Goal: Task Accomplishment & Management: Use online tool/utility

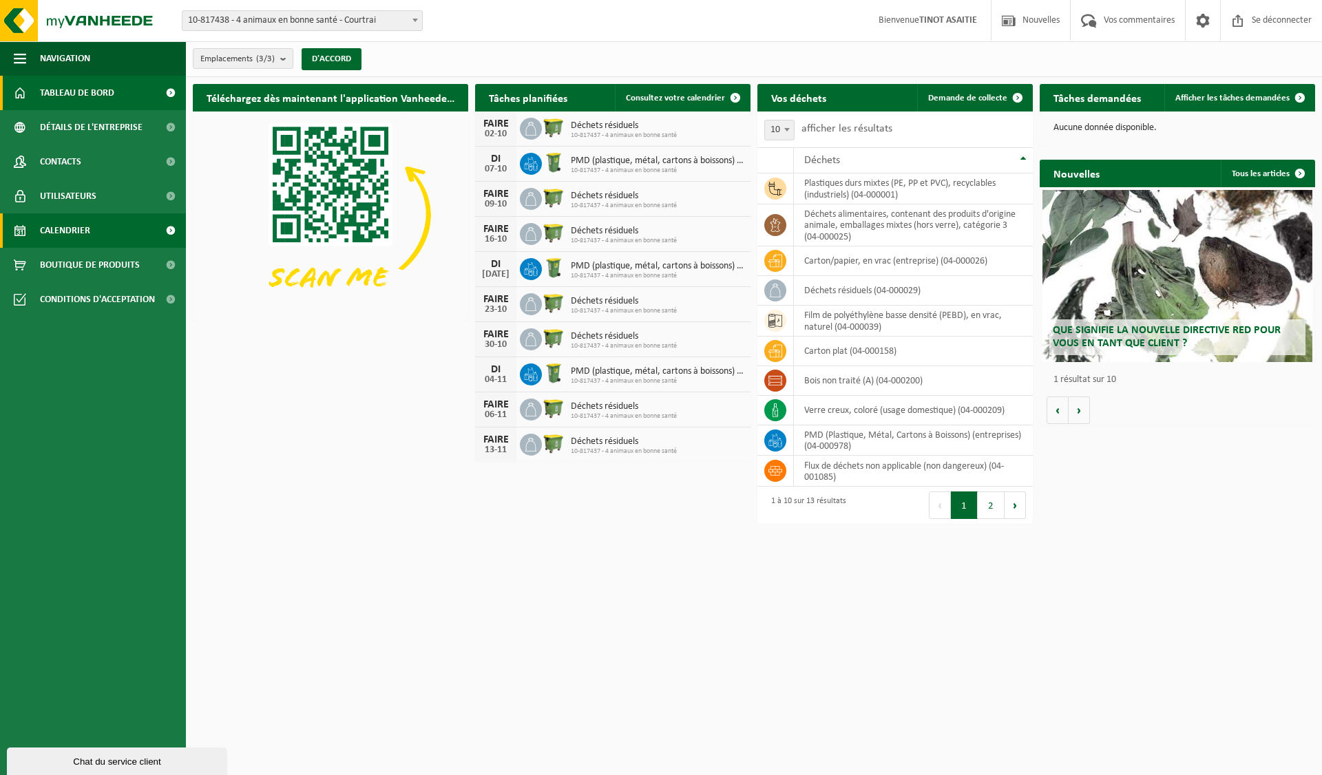
click at [36, 235] on link "Calendrier" at bounding box center [93, 230] width 186 height 34
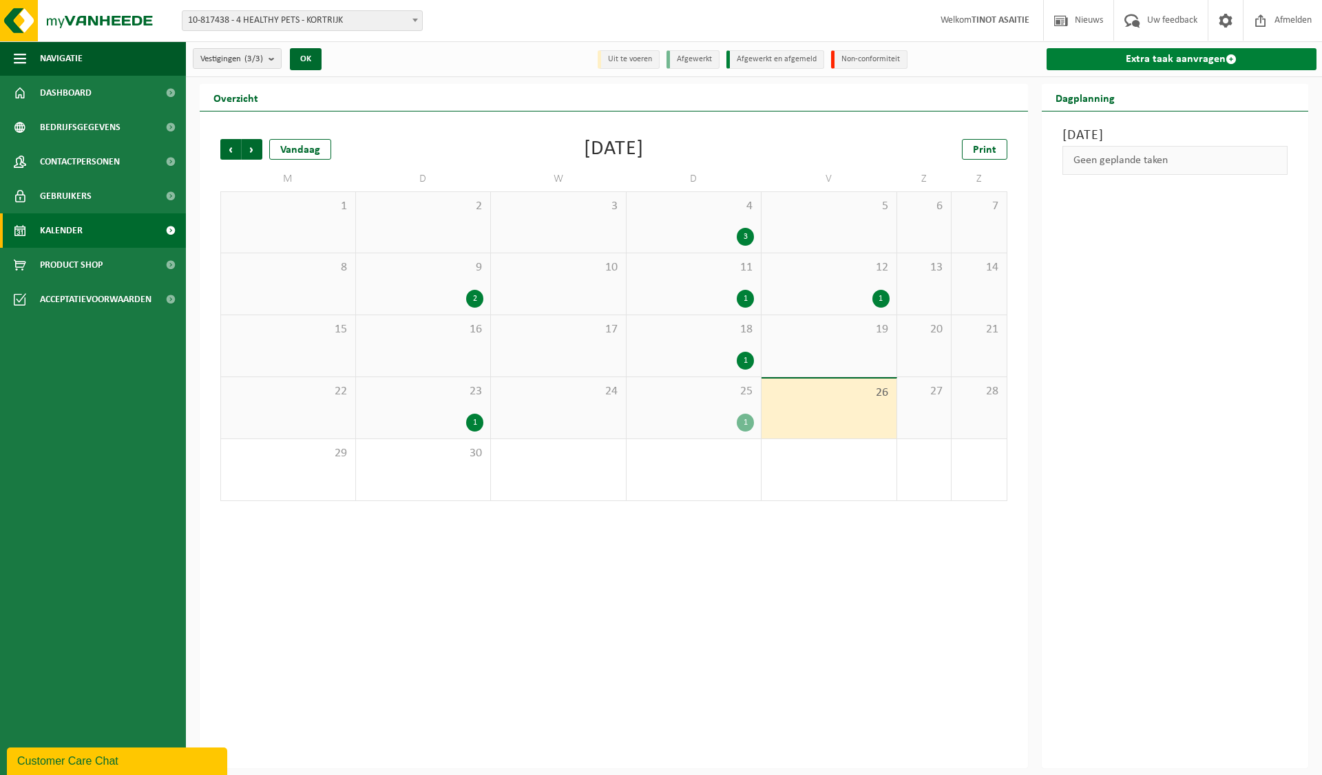
click at [1160, 61] on link "Extra taak aanvragen" at bounding box center [1181, 59] width 271 height 22
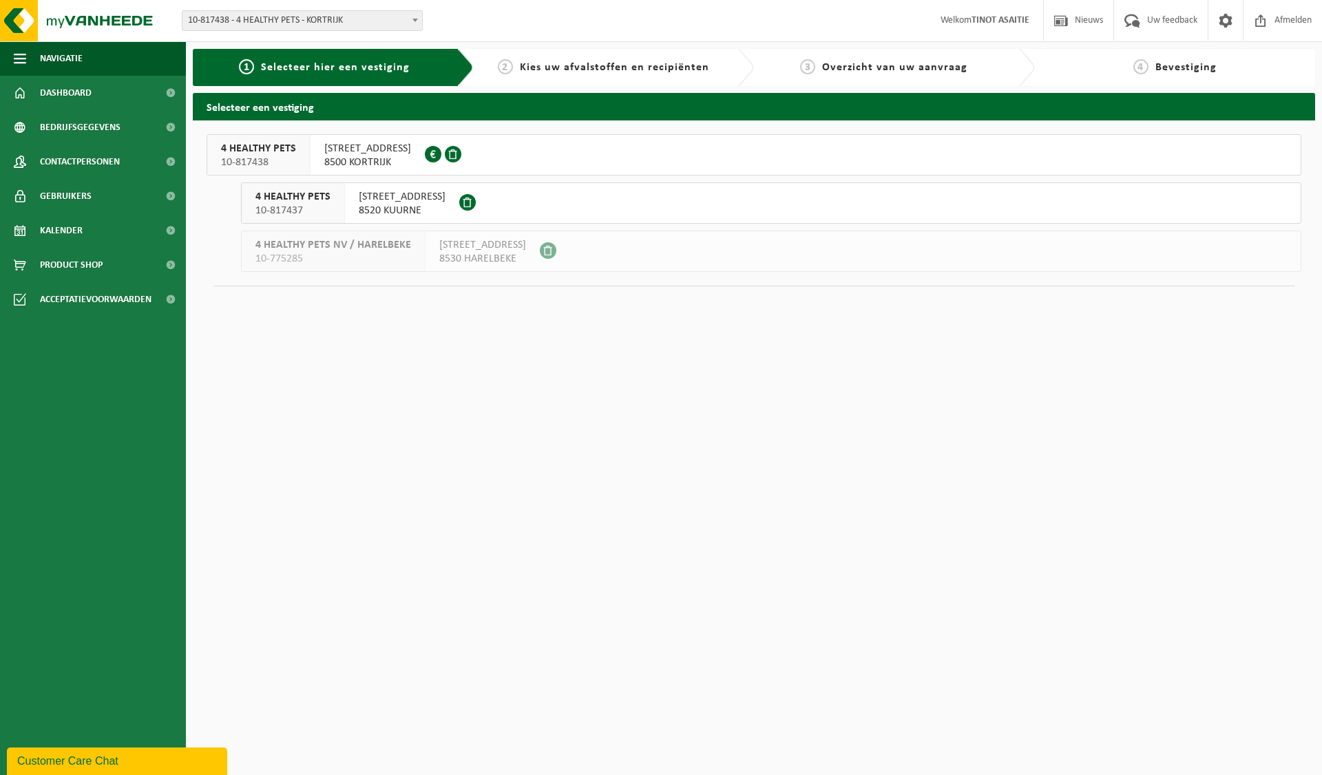
click at [363, 202] on span "NOORDLAAN 33" at bounding box center [402, 197] width 87 height 14
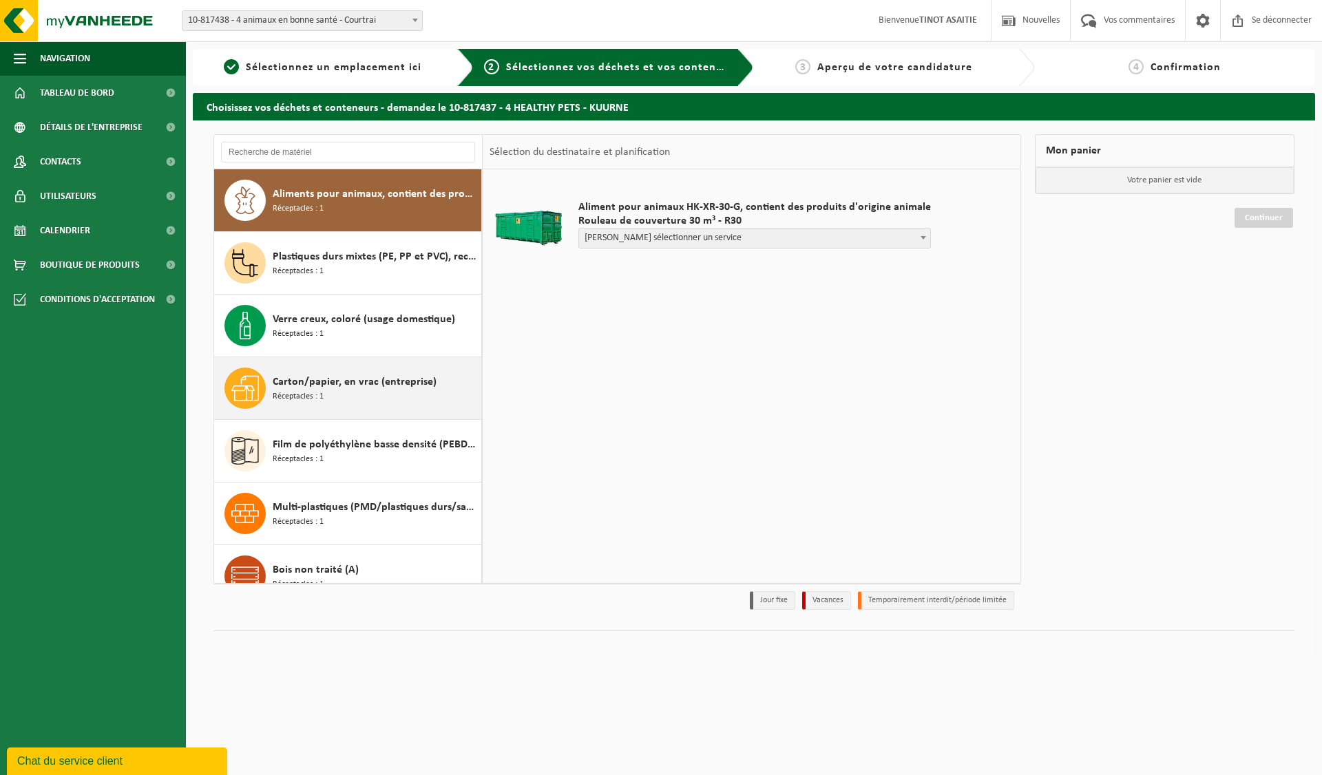
click at [351, 400] on div "Carton/papier, en vrac (entreprise) Réceptacles : 1" at bounding box center [375, 388] width 205 height 41
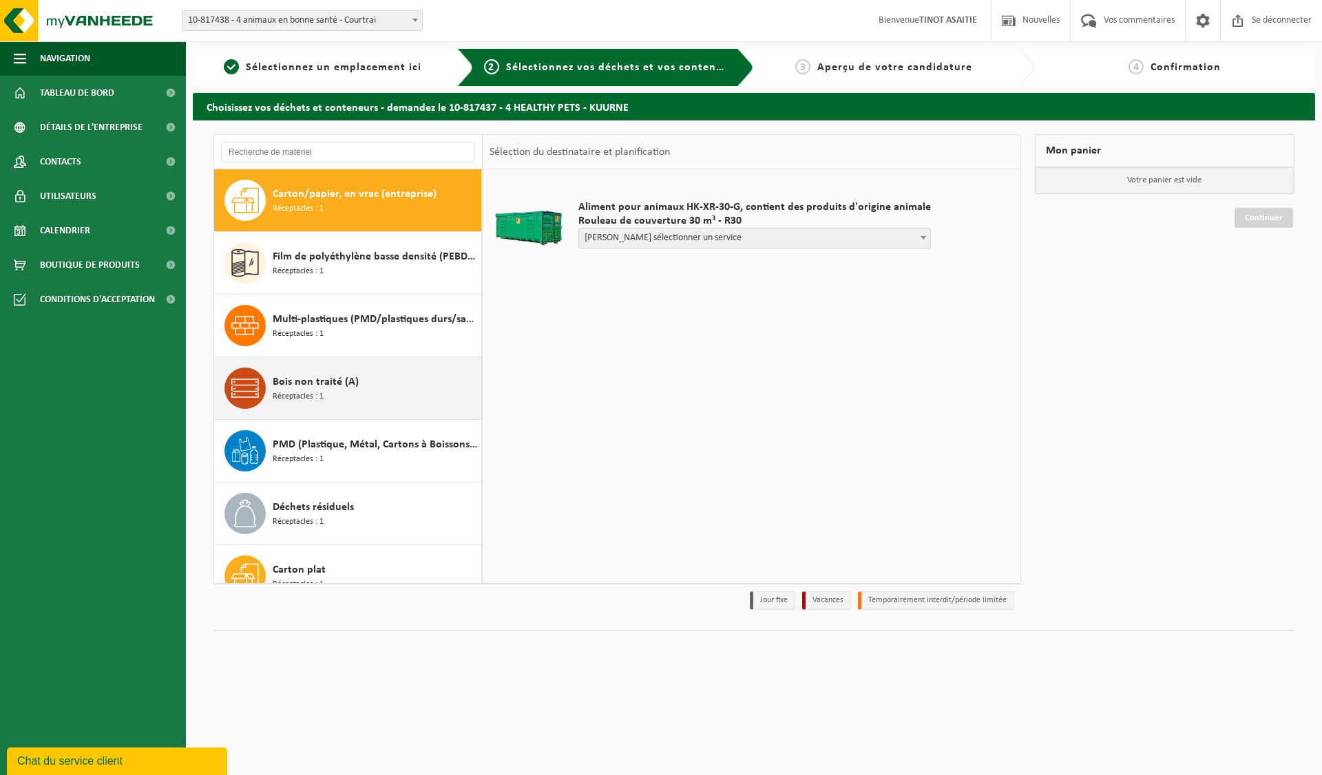
scroll to position [188, 0]
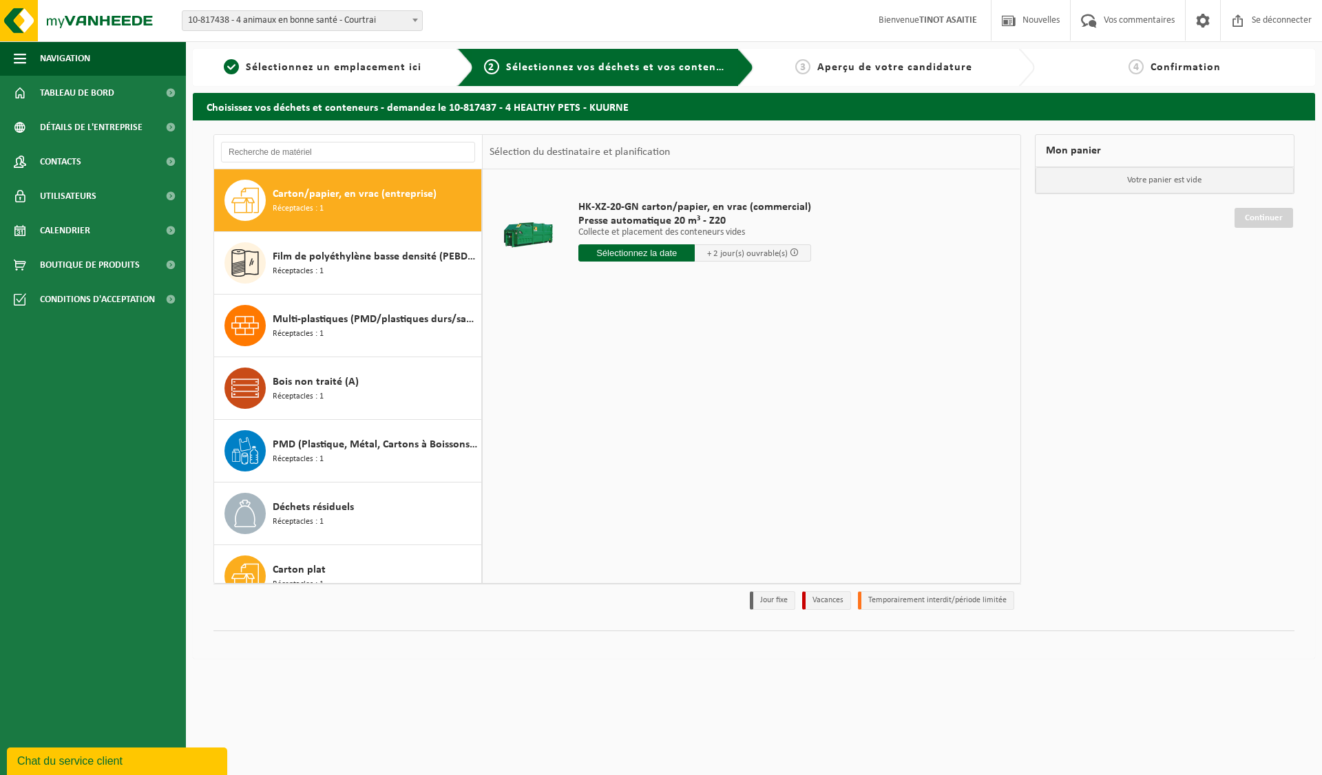
click at [635, 251] on input "text" at bounding box center [636, 252] width 116 height 17
click at [693, 410] on div "1 2 3 4 5 6 7 8 9 10 11 12 13 14 15 16 17 18 19 20 21 22 23 24 25 26 27 28 29 3…" at bounding box center [667, 389] width 176 height 110
click at [619, 431] on font "30" at bounding box center [616, 432] width 11 height 11
type input "Van 2025-09-30"
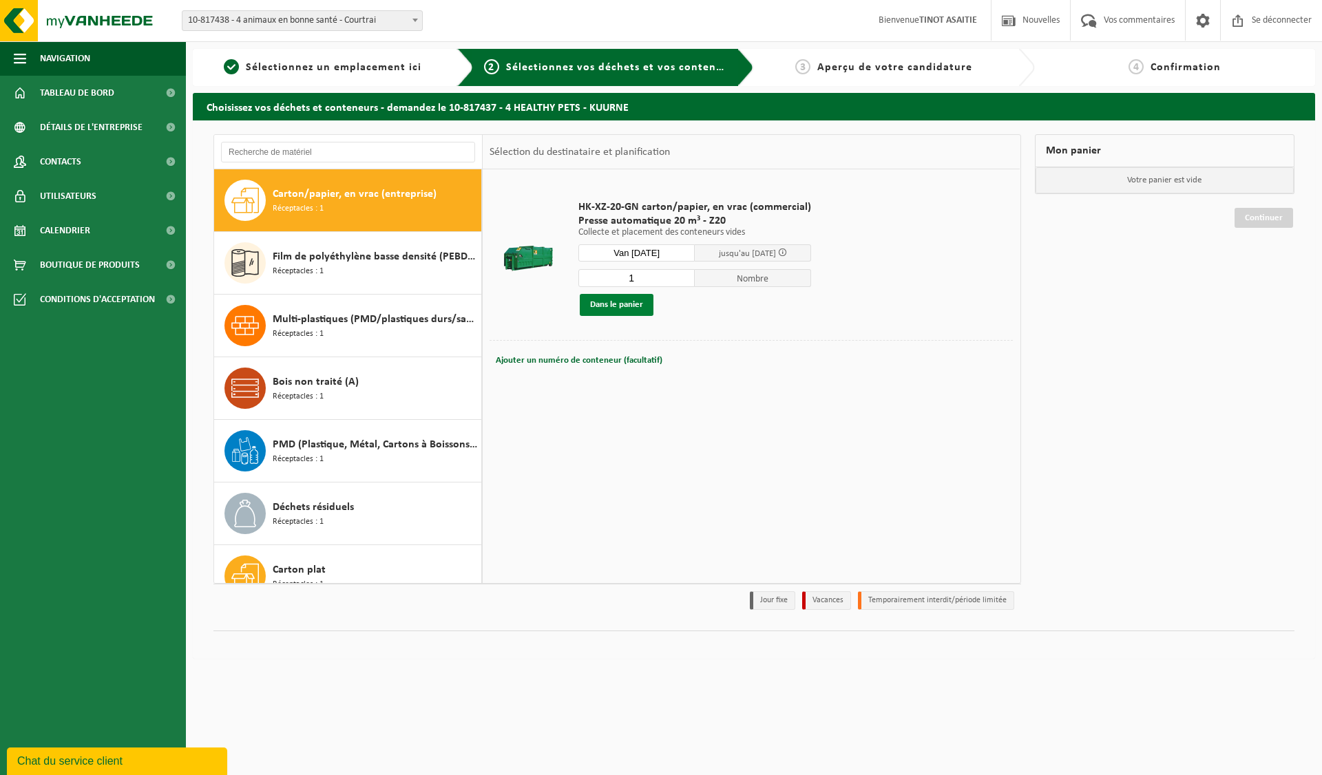
click at [593, 305] on font "Dans le panier" at bounding box center [616, 304] width 53 height 9
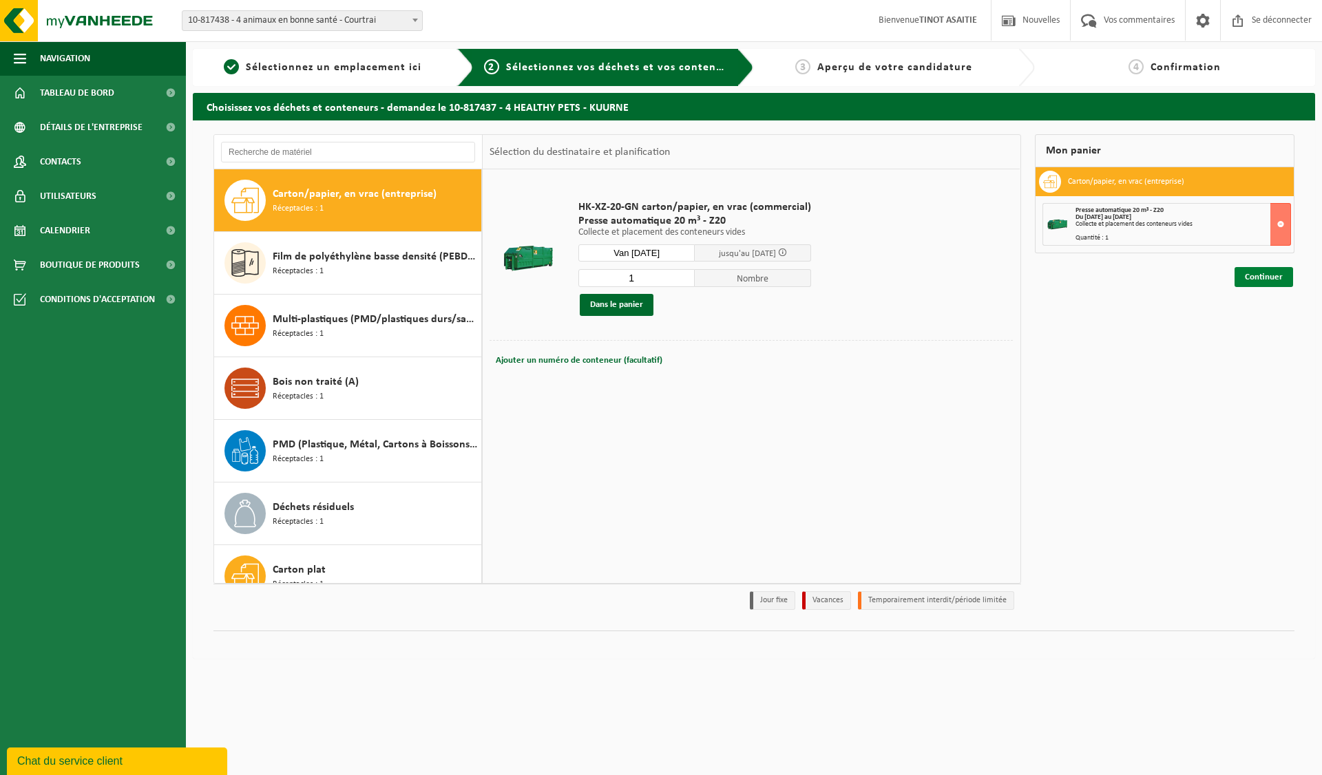
click at [1270, 276] on font "Continuer" at bounding box center [1264, 277] width 38 height 9
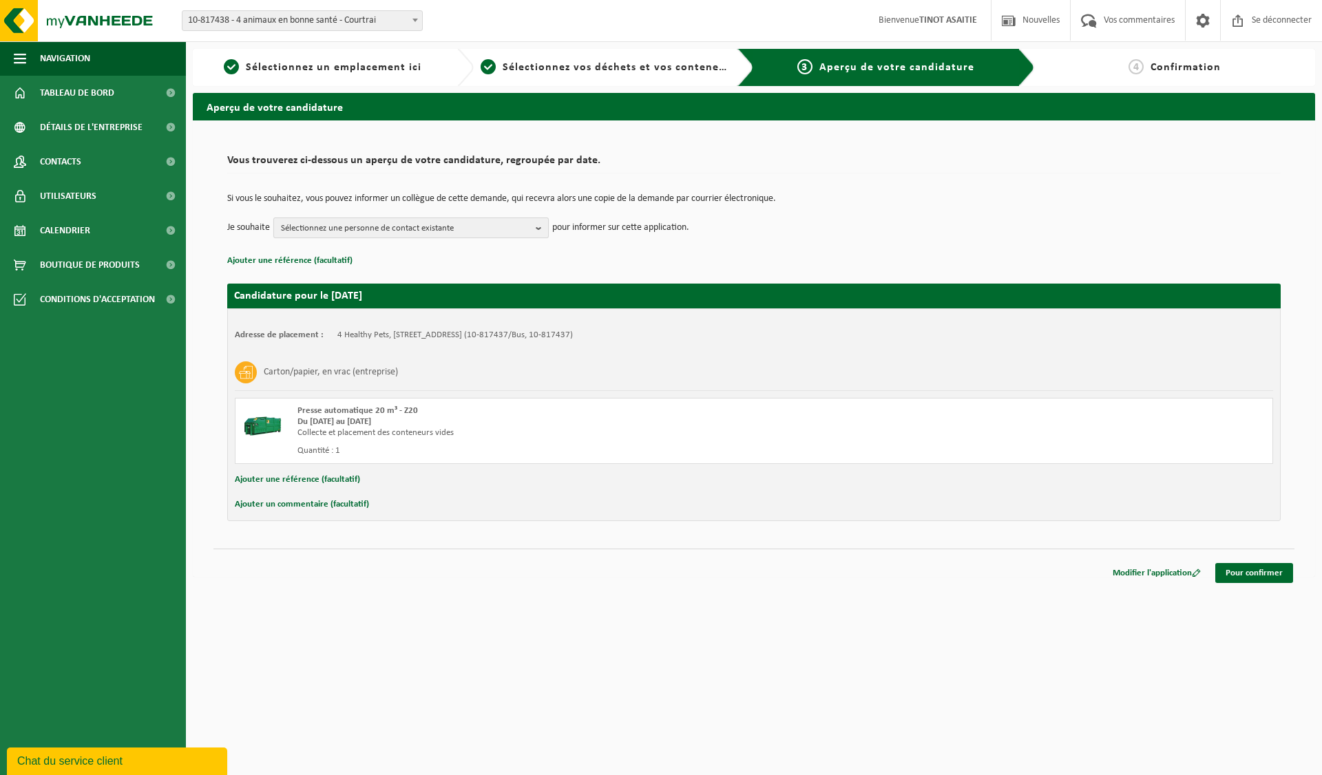
click at [496, 225] on span "Sélectionnez une personne de contact existante" at bounding box center [405, 228] width 249 height 21
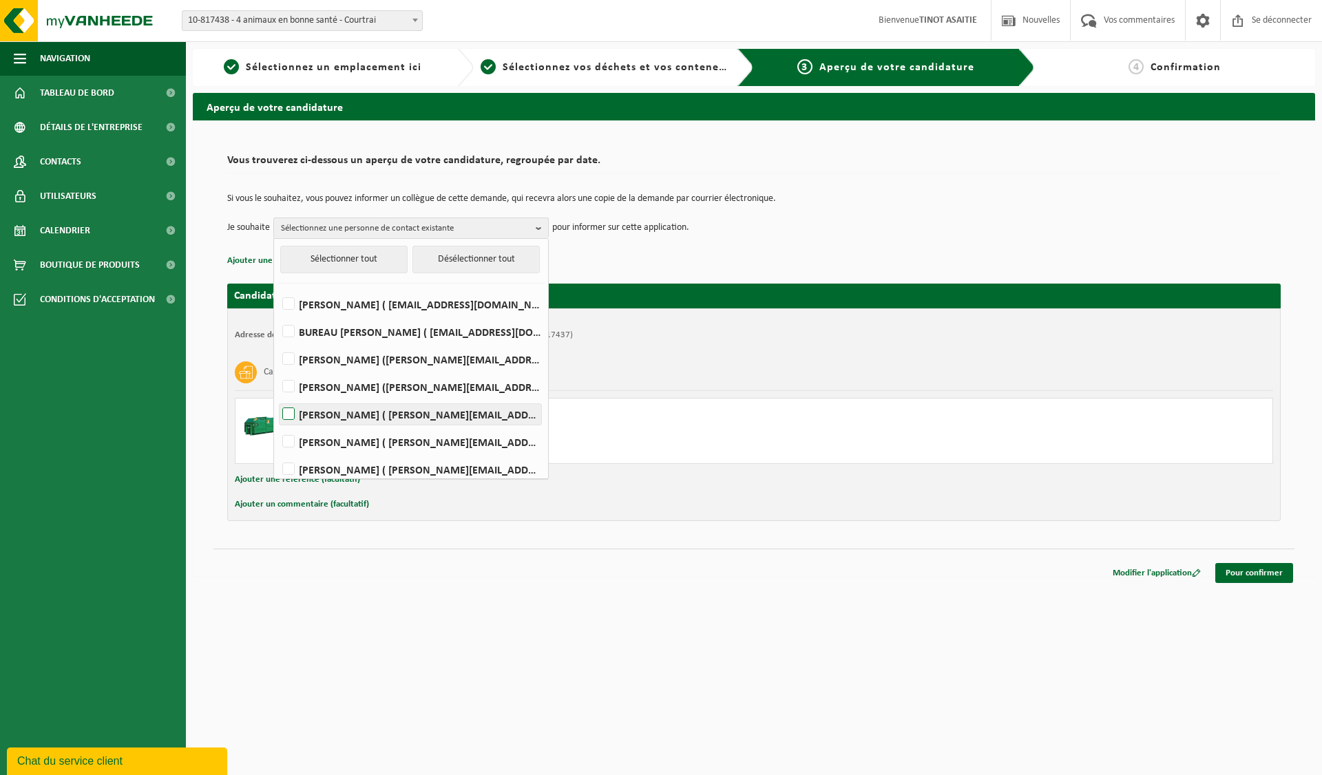
click at [318, 412] on font "[PERSON_NAME] ( [PERSON_NAME][EMAIL_ADDRESS][DOMAIN_NAME] )" at bounding box center [471, 415] width 345 height 11
click at [277, 397] on input "[PERSON_NAME] ( [PERSON_NAME][EMAIL_ADDRESS][DOMAIN_NAME] )" at bounding box center [277, 397] width 1 height 1
checkbox input "true"
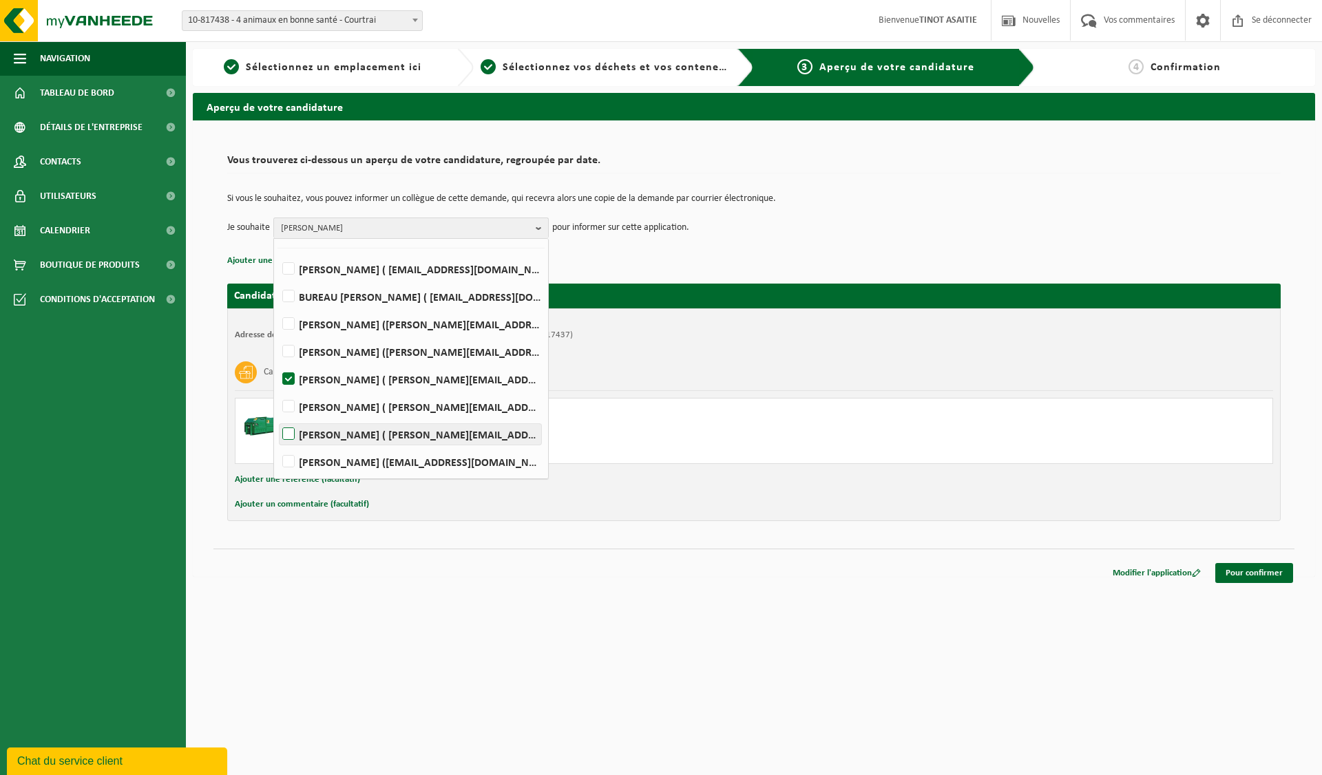
click at [319, 435] on font "RICHARD NAGY ( richard@edgardcooper.com )" at bounding box center [471, 435] width 345 height 11
click at [277, 417] on input "RICHARD NAGY ( richard@edgardcooper.com )" at bounding box center [277, 416] width 1 height 1
checkbox input "true"
click at [328, 460] on font "Réda Rebiai (reda@edgardcooper.com)" at bounding box center [428, 463] width 259 height 11
click at [277, 445] on input "Réda Rebiai (reda@edgardcooper.com)" at bounding box center [277, 444] width 1 height 1
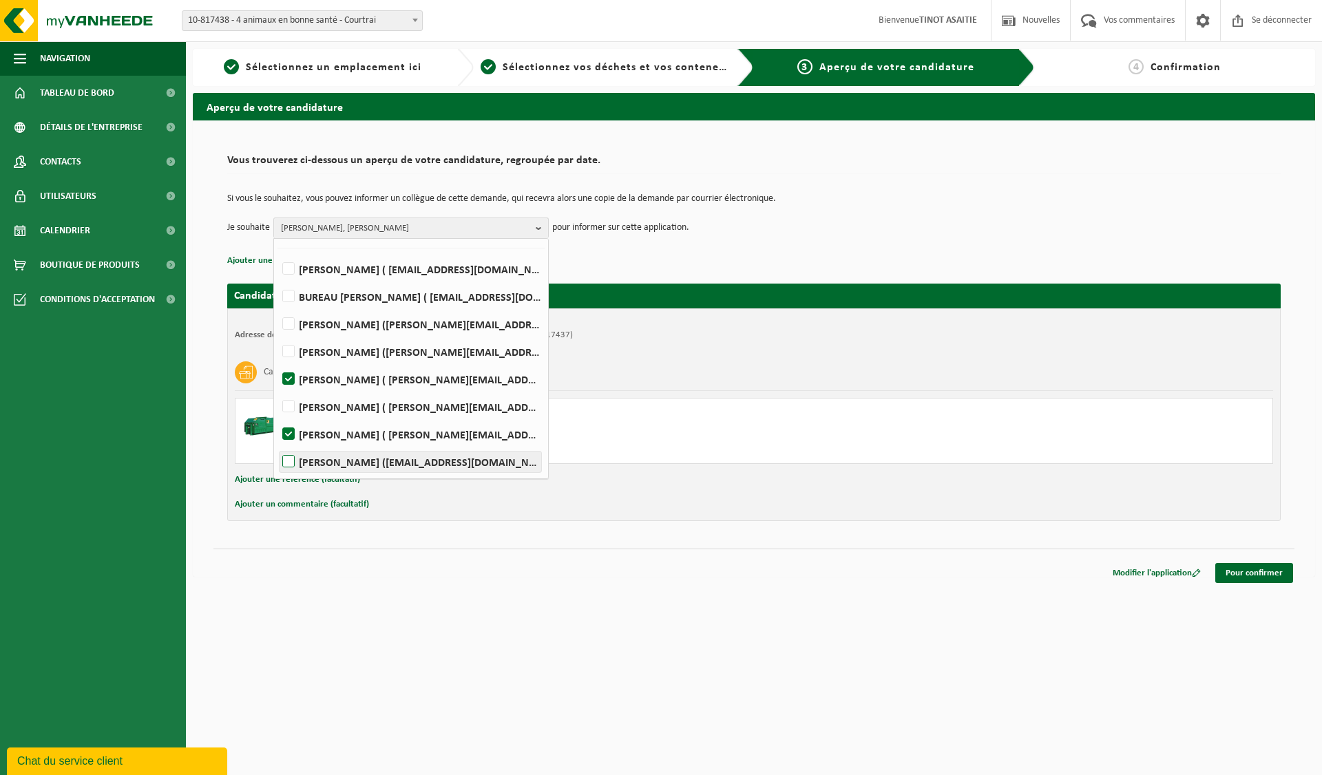
checkbox input "true"
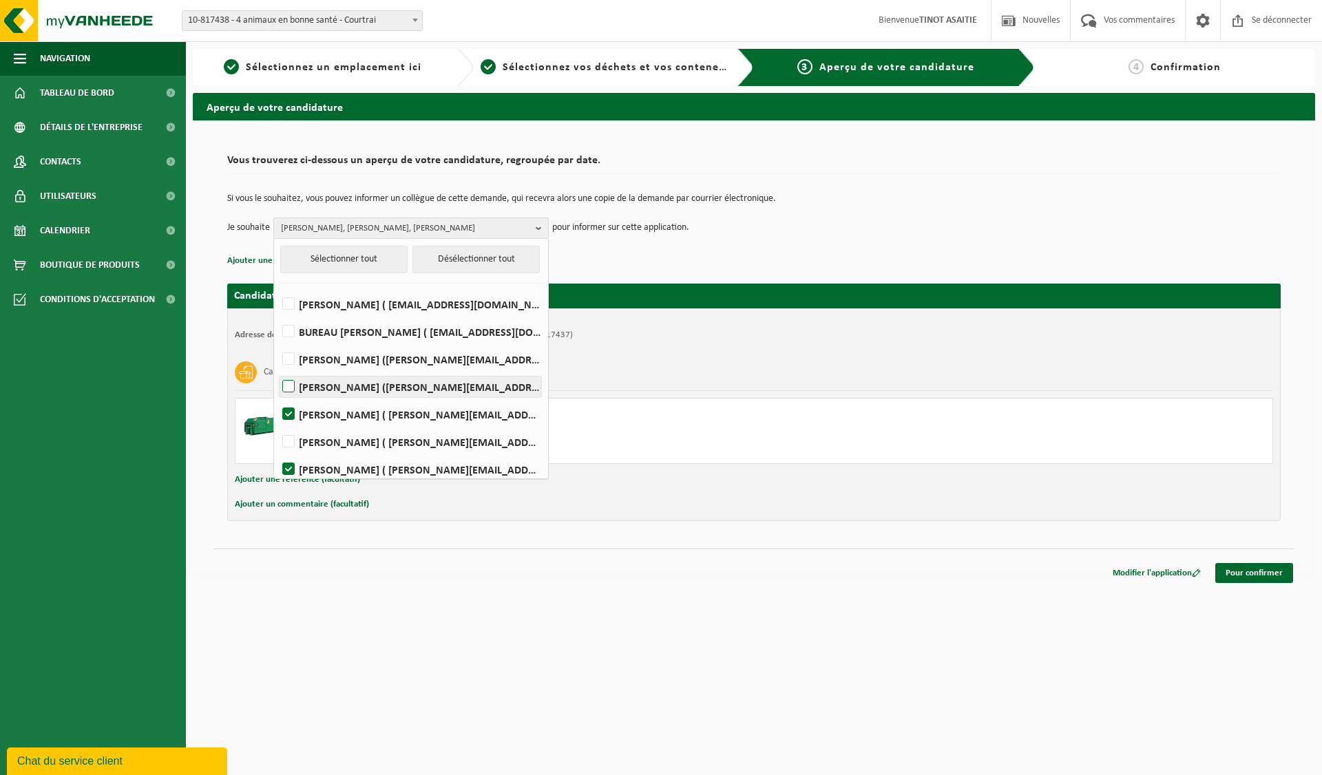
click at [288, 390] on label "Karima Kasmi (karima.kasmi@edgardcooper.com)" at bounding box center [410, 387] width 262 height 21
click at [277, 370] on input "Karima Kasmi (karima.kasmi@edgardcooper.com)" at bounding box center [277, 369] width 1 height 1
checkbox input "true"
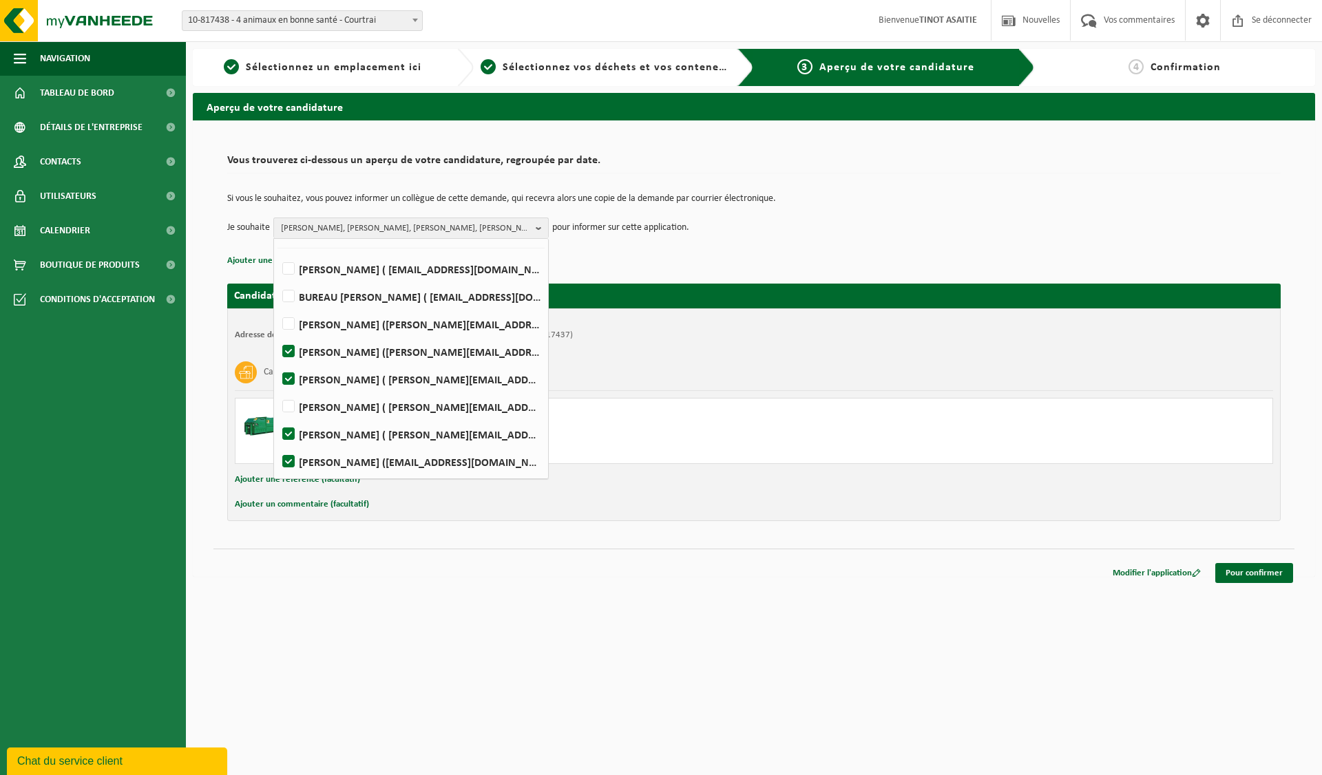
click at [632, 359] on div "Carton/papier, en vrac (entreprise)" at bounding box center [754, 373] width 1038 height 36
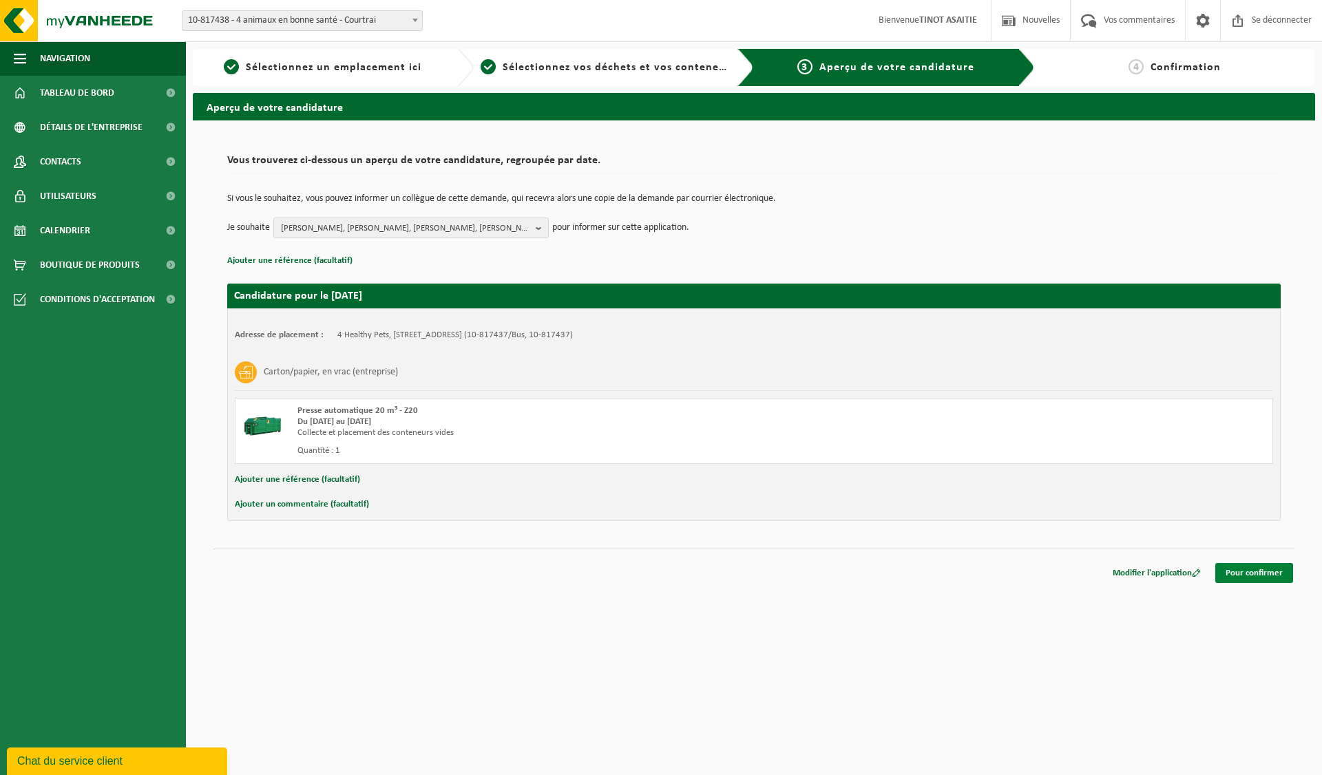
click at [1276, 571] on font "Pour confirmer" at bounding box center [1253, 573] width 57 height 9
